Goal: Transaction & Acquisition: Download file/media

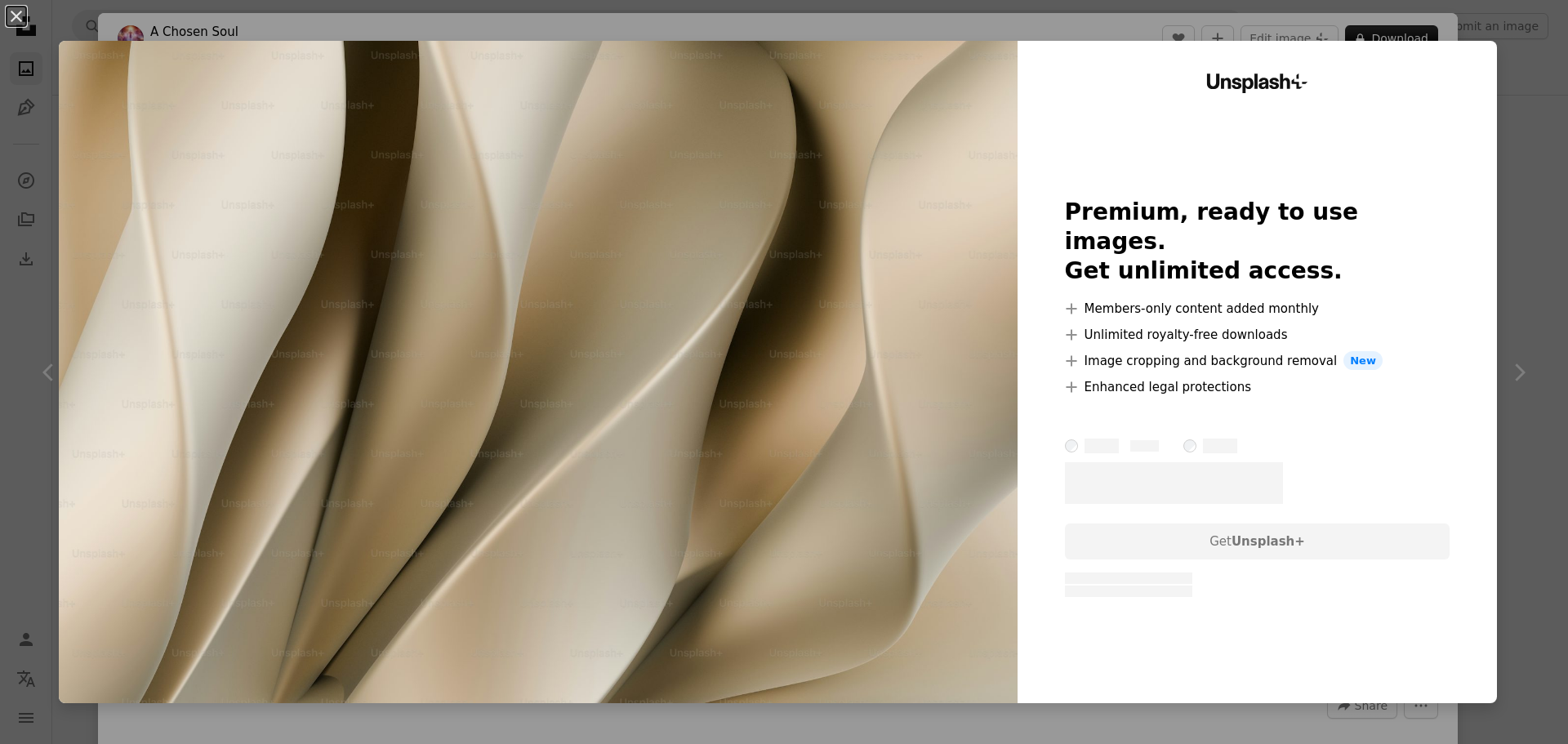
scroll to position [10208, 0]
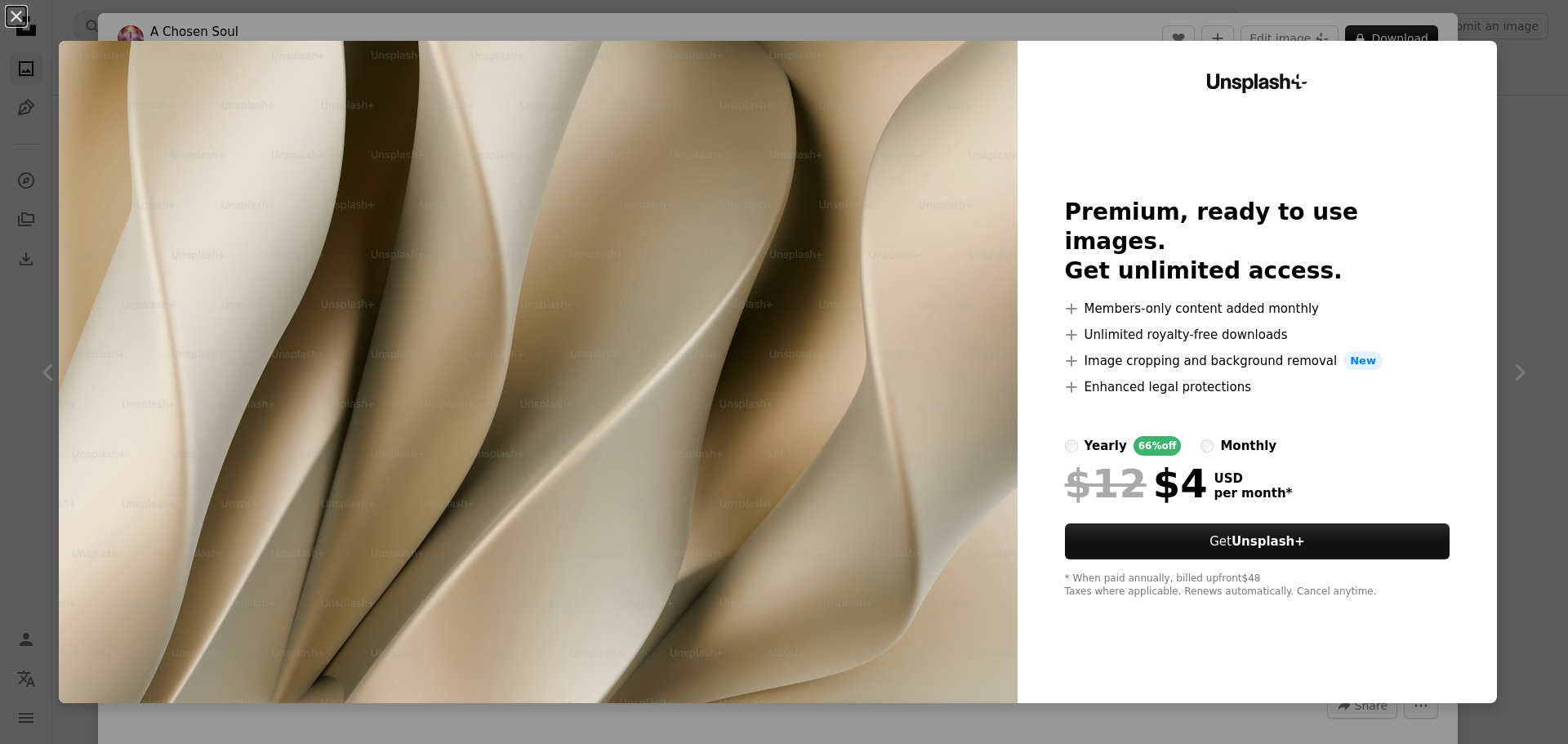
click at [717, 220] on img at bounding box center [538, 372] width 959 height 663
click at [20, 22] on button "An X shape" at bounding box center [16, 16] width 20 height 20
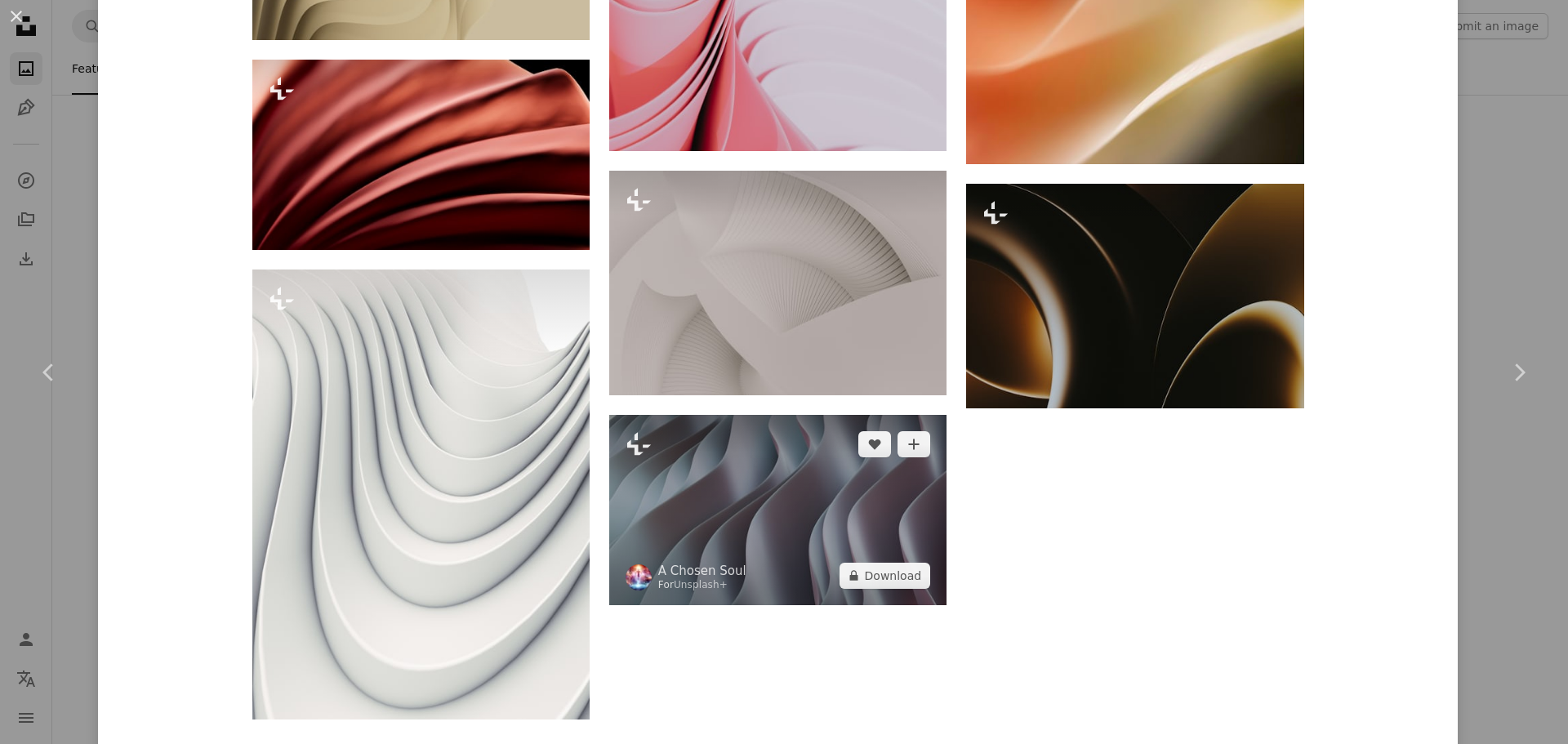
scroll to position [5738, 0]
